Goal: Task Accomplishment & Management: Complete application form

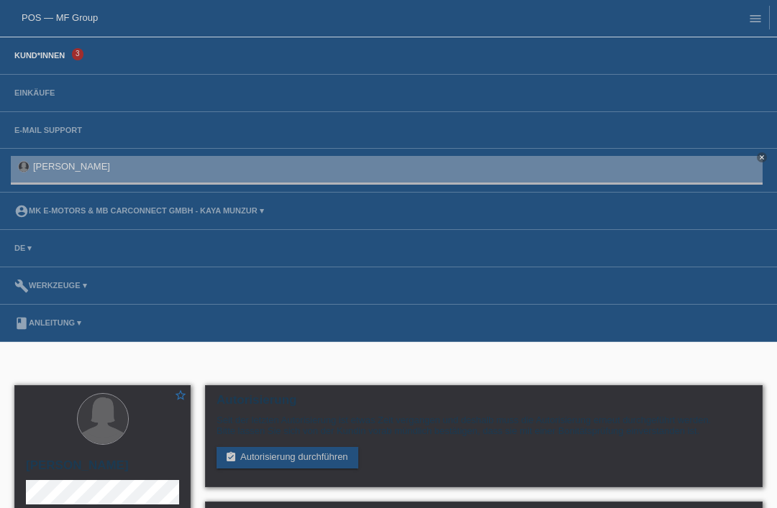
click at [60, 60] on link "Kund*innen" at bounding box center [39, 55] width 65 height 9
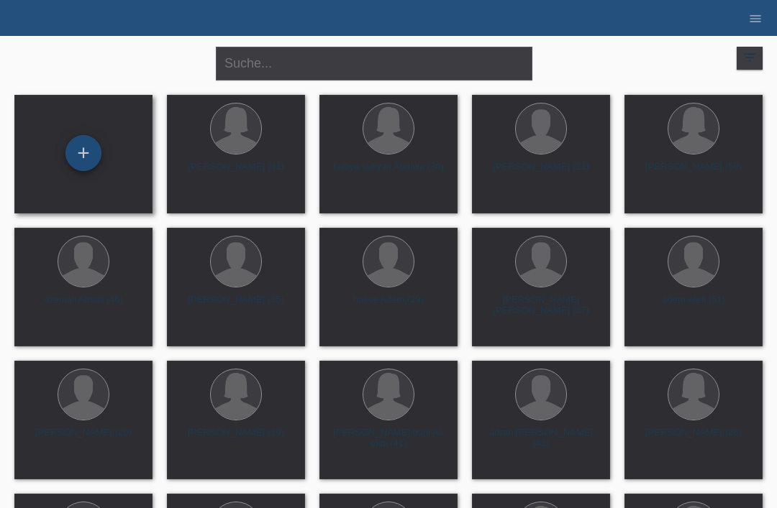
click at [84, 160] on div "+" at bounding box center [83, 153] width 35 height 24
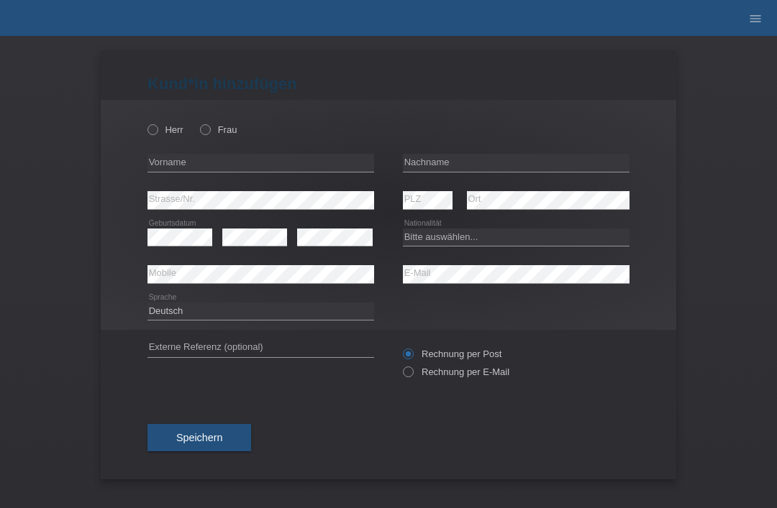
click at [145, 136] on div "Herr Frau error Vorname error" at bounding box center [388, 215] width 575 height 230
click at [145, 122] on icon at bounding box center [145, 122] width 0 height 0
click at [152, 128] on input "Herr" at bounding box center [151, 128] width 9 height 9
radio input "true"
click at [493, 166] on input "text" at bounding box center [516, 163] width 227 height 18
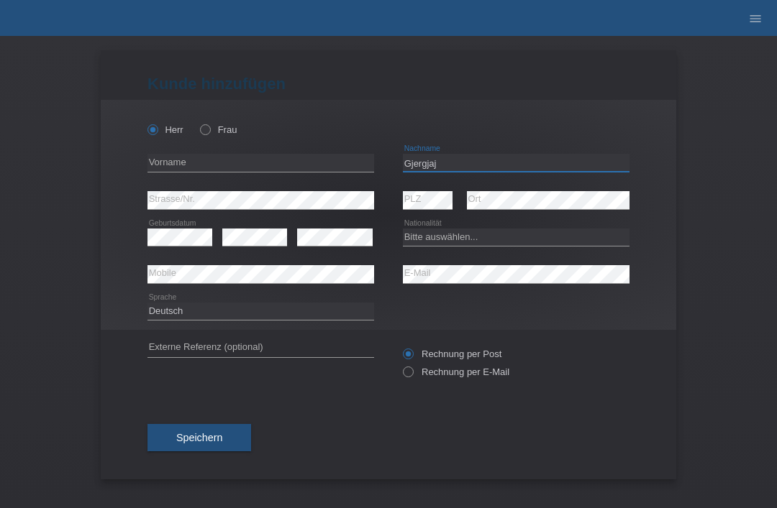
type input "Gjergjaj"
click at [291, 159] on input "text" at bounding box center [260, 163] width 227 height 18
type input "[PERSON_NAME]"
click at [483, 242] on select "Bitte auswählen... Schweiz Deutschland Liechtenstein Österreich ------------ Af…" at bounding box center [516, 237] width 227 height 17
select select "XK"
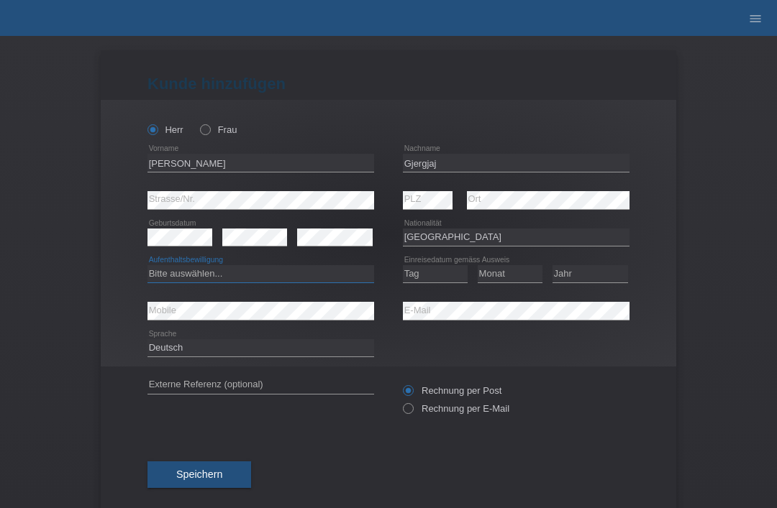
click at [307, 274] on select "Bitte auswählen... C B B - Flüchtlingsstatus Andere" at bounding box center [260, 273] width 227 height 17
select select "C"
click at [444, 275] on select "Tag 01 02 03 04 05 06 07 08 09 10 11" at bounding box center [435, 273] width 65 height 17
select select "07"
click at [511, 278] on select "Monat 01 02 03 04 05 06 07 08 09 10 11" at bounding box center [510, 273] width 65 height 17
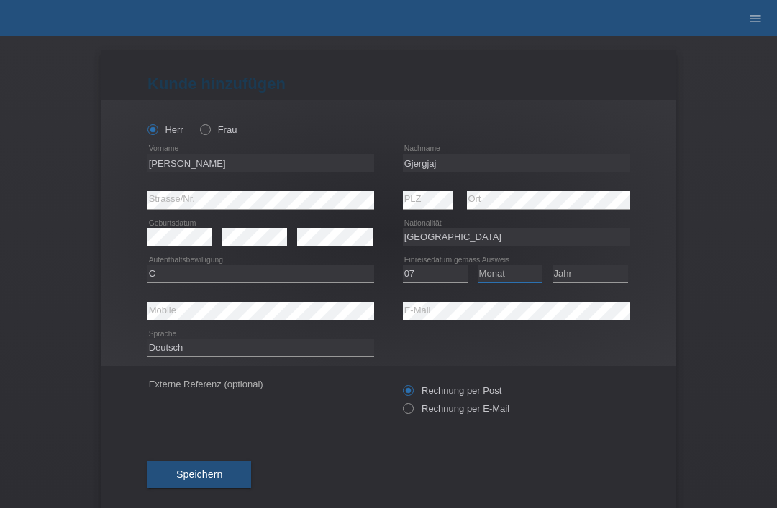
select select "12"
click at [591, 283] on select "Jahr 2025 2024 2023 2022 2021 2020 2019 2018 2017 2016 2015 2014 2013 2012 2011…" at bounding box center [590, 273] width 76 height 17
click at [583, 278] on select "Jahr 2025 2024 2023 2022 2021 2020 2019 2018 2017 2016 2015 2014 2013 2012 2011…" at bounding box center [590, 273] width 76 height 17
select select "2000"
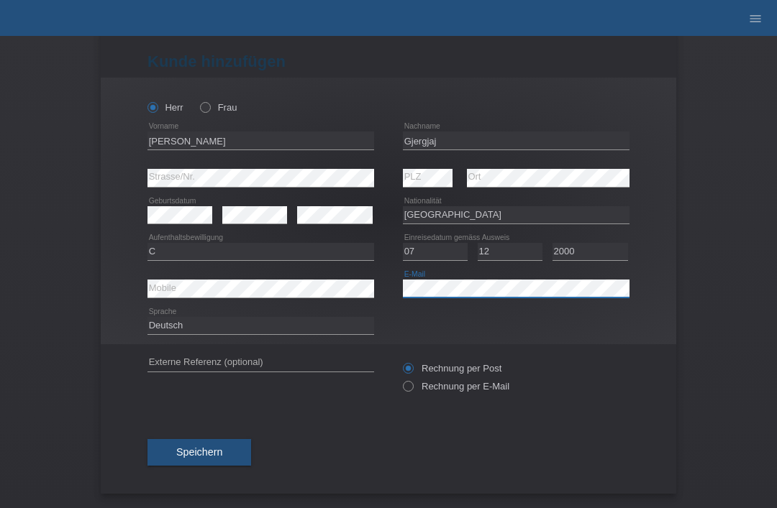
scroll to position [28, 0]
click at [204, 447] on span "Speichern" at bounding box center [199, 453] width 46 height 12
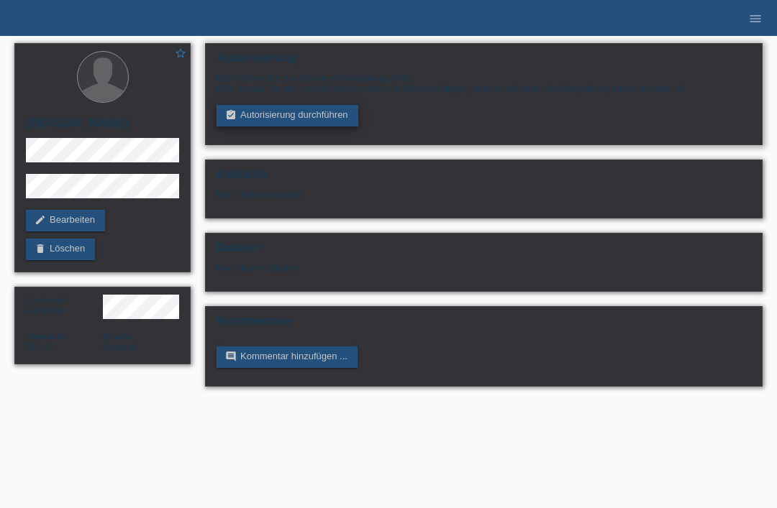
click at [258, 116] on link "assignment_turned_in Autorisierung durchführen" at bounding box center [287, 116] width 142 height 22
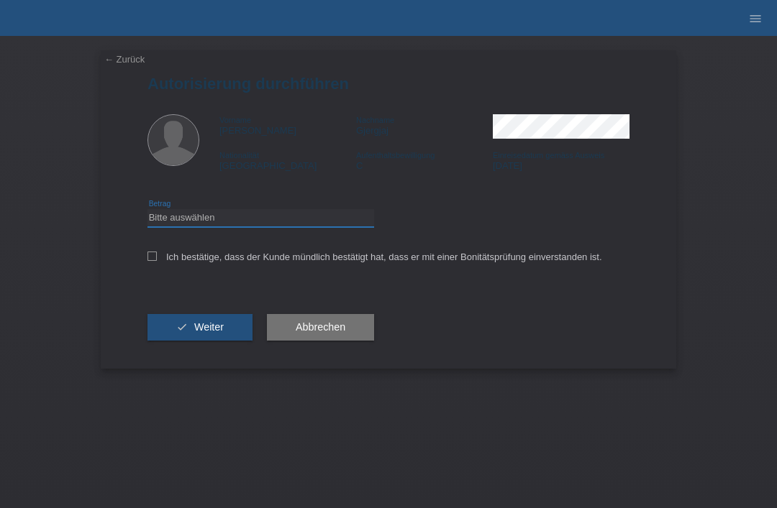
click at [175, 216] on select "Bitte auswählen CHF 1.00 - CHF 499.00 CHF 500.00 - CHF 1'999.00 CHF 2'000.00 - …" at bounding box center [260, 217] width 227 height 17
click at [197, 227] on select "Bitte auswählen CHF 1.00 - CHF 499.00 CHF 500.00 - CHF 1'999.00 CHF 2'000.00 - …" at bounding box center [260, 217] width 227 height 17
select select "3"
click at [159, 262] on label "Ich bestätige, dass der Kunde mündlich bestätigt hat, dass er mit einer Bonität…" at bounding box center [374, 257] width 455 height 11
click at [157, 261] on input "Ich bestätige, dass der Kunde mündlich bestätigt hat, dass er mit einer Bonität…" at bounding box center [151, 256] width 9 height 9
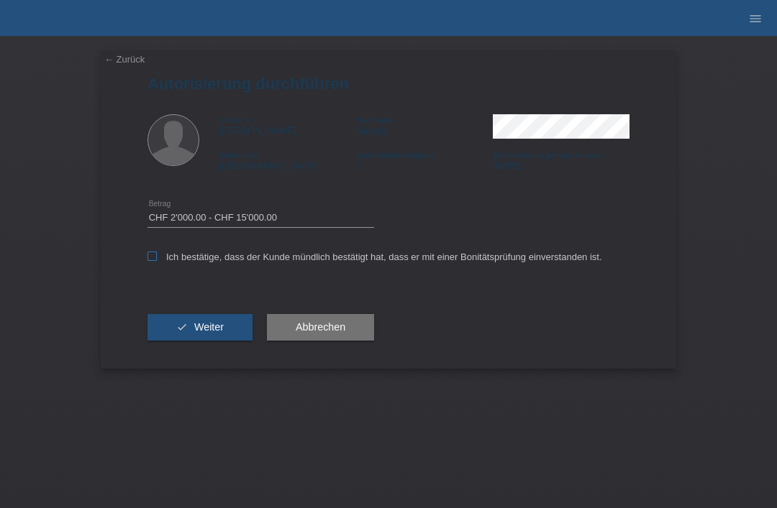
checkbox input "true"
click at [185, 333] on icon "check" at bounding box center [182, 327] width 12 height 12
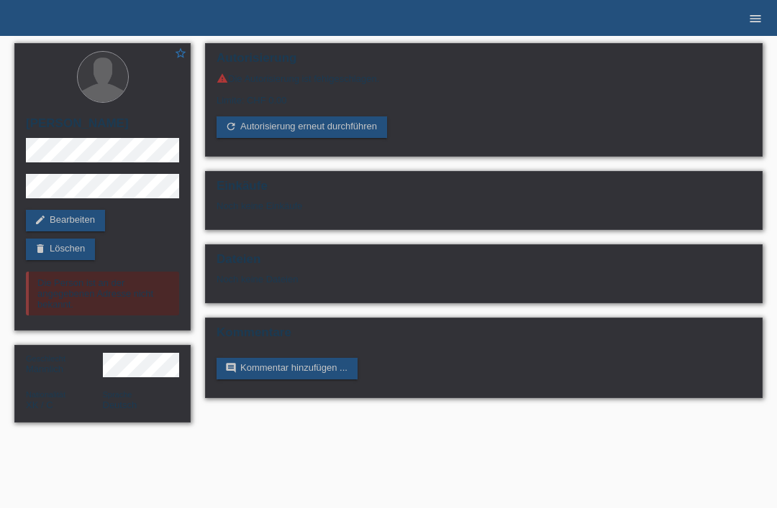
click at [752, 21] on icon "menu" at bounding box center [755, 19] width 14 height 14
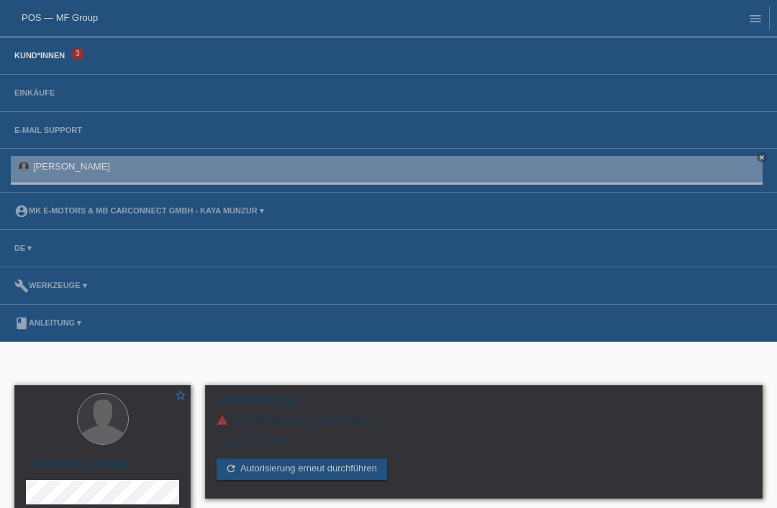
click at [46, 60] on link "Kund*innen" at bounding box center [39, 55] width 65 height 9
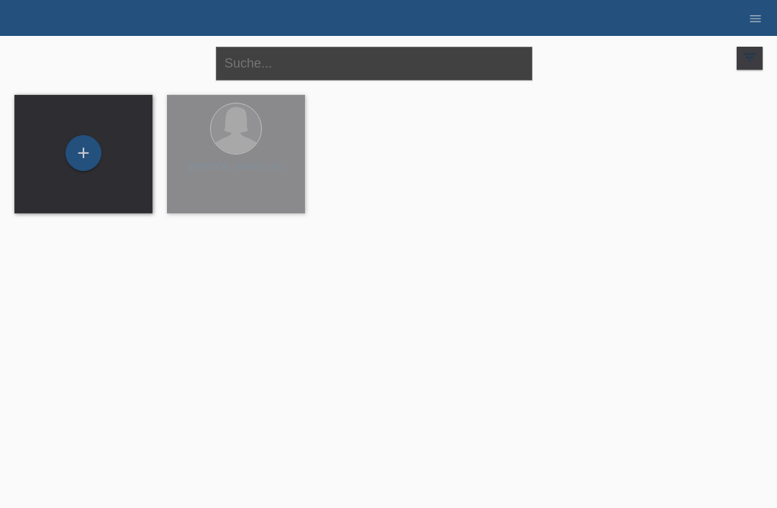
click at [346, 75] on input "text" at bounding box center [374, 64] width 316 height 34
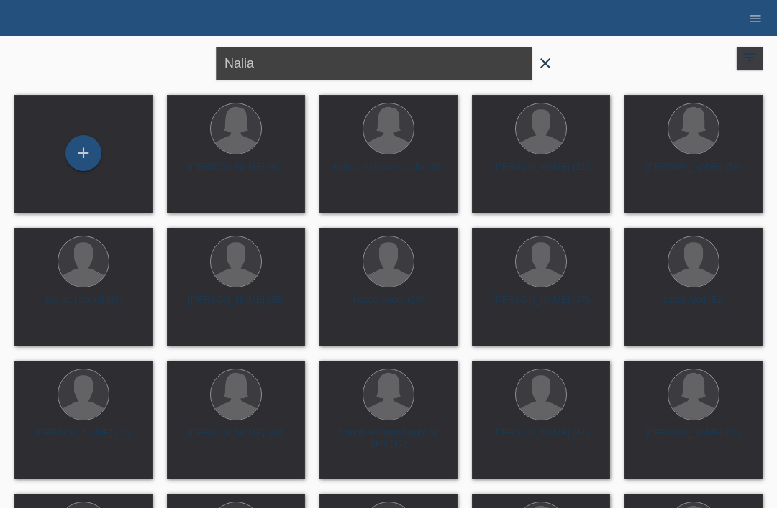
type input "Nalia"
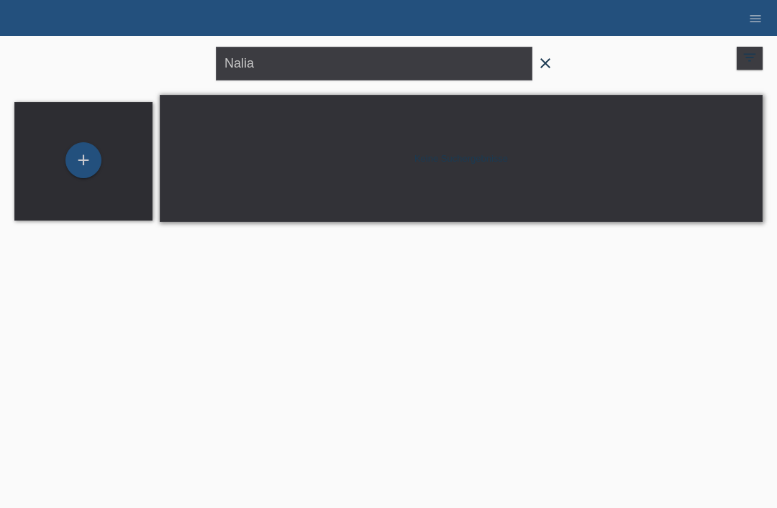
click at [539, 63] on icon "close" at bounding box center [545, 63] width 17 height 17
